Goal: Find specific page/section

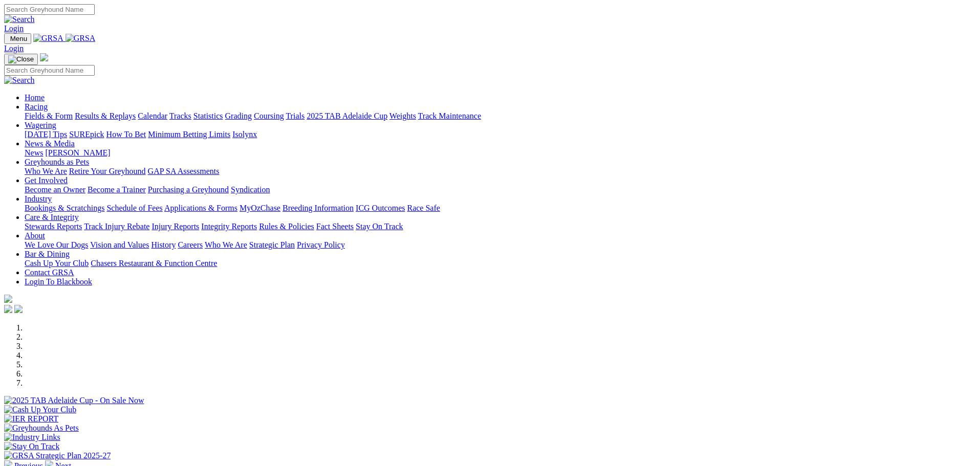
click at [73, 112] on link "Fields & Form" at bounding box center [49, 116] width 48 height 9
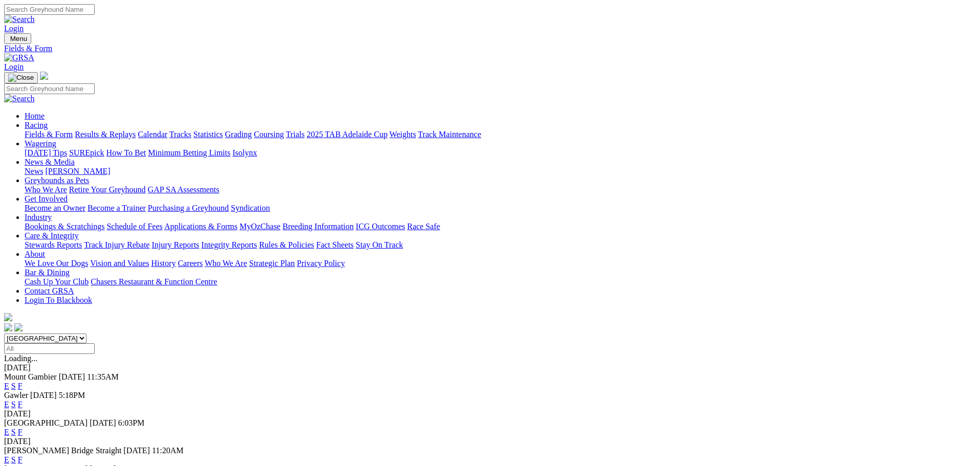
click at [23, 428] on link "F" at bounding box center [20, 432] width 5 height 9
